Goal: Task Accomplishment & Management: Manage account settings

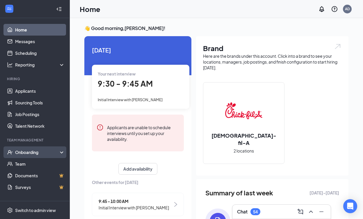
click at [34, 154] on div "Onboarding" at bounding box center [37, 152] width 45 height 6
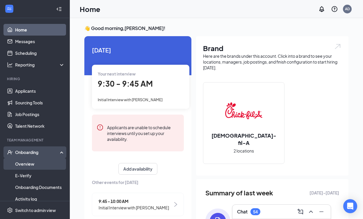
click at [33, 162] on link "Overview" at bounding box center [40, 164] width 50 height 12
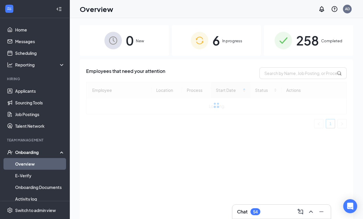
click at [320, 41] on div "258 Completed" at bounding box center [308, 40] width 89 height 31
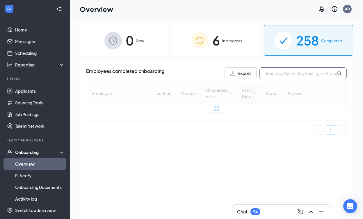
click at [302, 71] on input "text" at bounding box center [303, 73] width 87 height 12
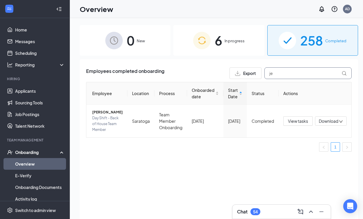
type input "j"
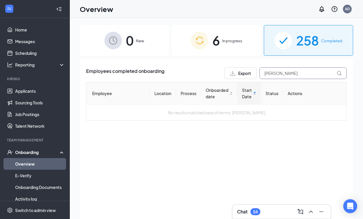
type input "mark"
